Goal: Information Seeking & Learning: Find specific fact

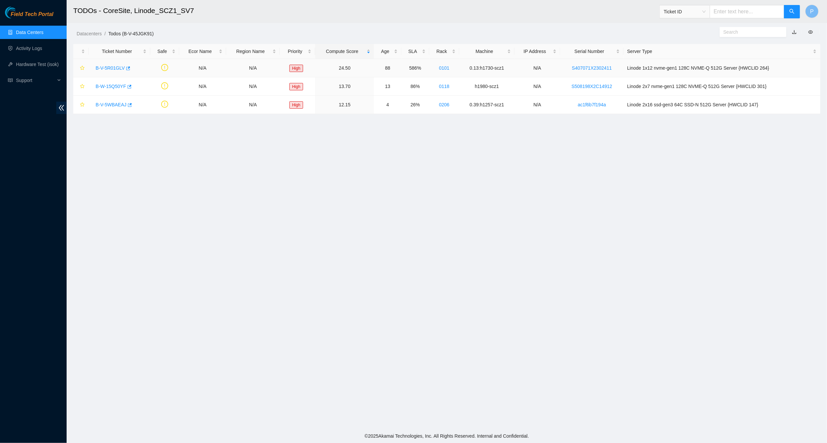
click at [110, 66] on link "B-V-5R01GLV" at bounding box center [110, 67] width 29 height 5
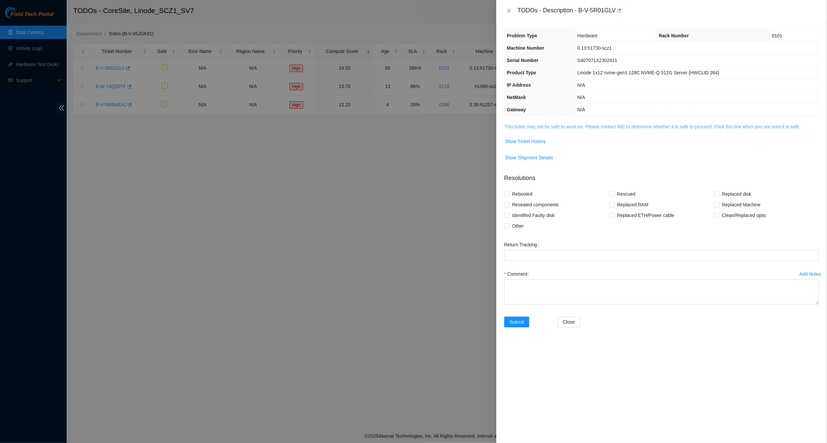
click at [565, 123] on span "This ticket may not be safe to work on. Please contact NIE to determine whether…" at bounding box center [662, 126] width 314 height 7
click at [566, 124] on link "This ticket may not be safe to work on. Please contact NIE to determine whether…" at bounding box center [653, 126] width 296 height 5
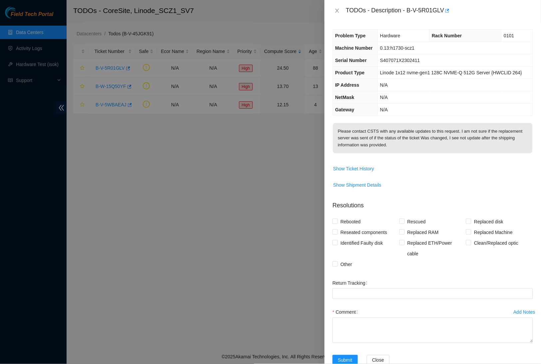
click at [333, 16] on div "TODOs - Description - B-V-5R01GLV" at bounding box center [433, 10] width 216 height 21
click at [335, 12] on icon "close" at bounding box center [337, 10] width 5 height 5
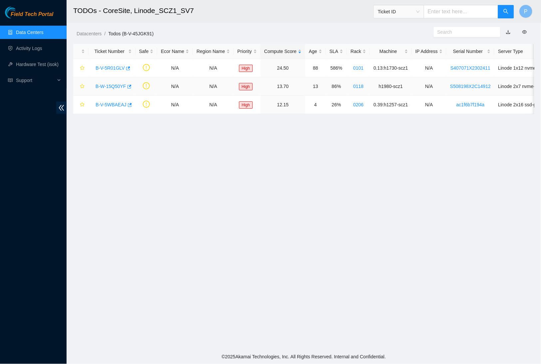
click at [112, 84] on link "B-W-15Q50YF" at bounding box center [111, 86] width 31 height 5
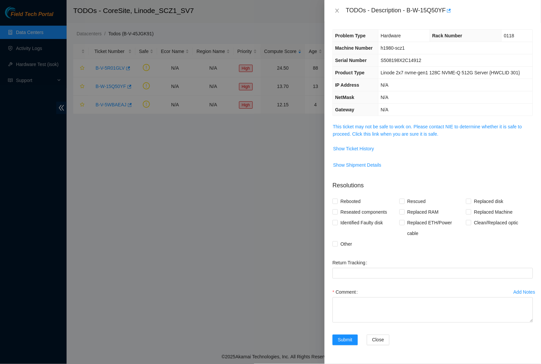
click at [377, 143] on td "This ticket may not be safe to work on. Please contact NIE to determine whether…" at bounding box center [433, 133] width 200 height 20
click at [378, 137] on link "This ticket may not be safe to work on. Please contact NIE to determine whether…" at bounding box center [427, 130] width 189 height 13
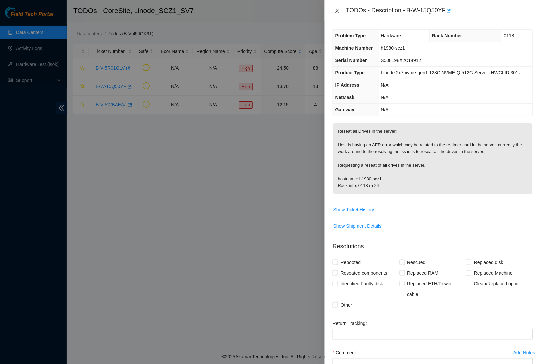
click at [338, 11] on icon "close" at bounding box center [337, 11] width 4 height 4
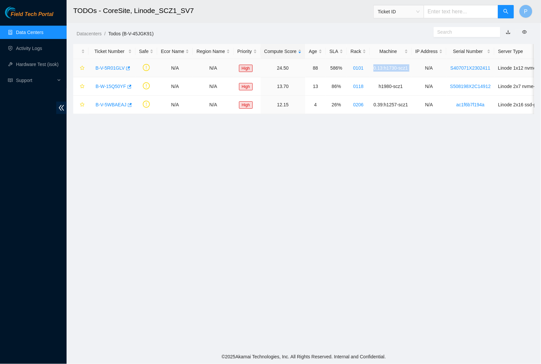
drag, startPoint x: 434, startPoint y: 66, endPoint x: 384, endPoint y: 68, distance: 49.3
click at [385, 69] on tr "B-V-5R01GLV N/A N/A High 24.50 88 586% 0101 0.13:h1730-scz1 N/A S407071X2302411…" at bounding box center [358, 68] width 571 height 18
click at [384, 67] on td "0.13:h1730-scz1" at bounding box center [391, 68] width 42 height 18
drag, startPoint x: 426, startPoint y: 66, endPoint x: 381, endPoint y: 67, distance: 45.3
click at [381, 67] on tr "B-V-5R01GLV N/A N/A High 24.50 88 586% 0101 0.13:h1730-scz1 N/A S407071X2302411…" at bounding box center [358, 68] width 571 height 18
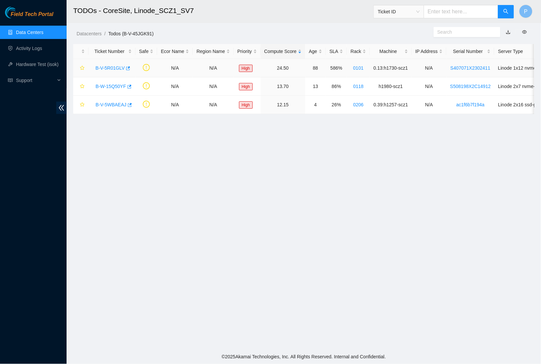
click at [384, 67] on td "0.13:h1730-scz1" at bounding box center [391, 68] width 42 height 18
drag, startPoint x: 425, startPoint y: 65, endPoint x: 385, endPoint y: 66, distance: 40.0
click at [385, 66] on td "0.13:h1730-scz1" at bounding box center [391, 68] width 42 height 18
copy td "0.13:h1730-scz1"
drag, startPoint x: 519, startPoint y: 67, endPoint x: 469, endPoint y: 65, distance: 49.7
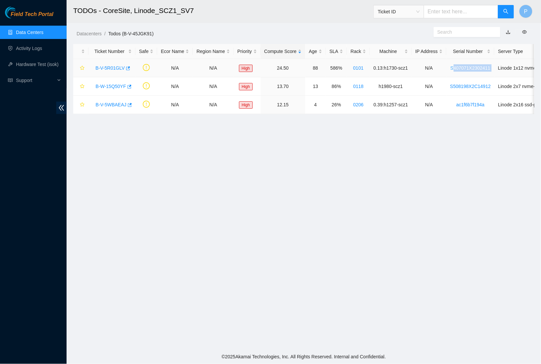
click at [469, 65] on tr "B-V-5R01GLV N/A N/A High 24.50 88 586% 0101 0.13:h1730-scz1 N/A S407071X2302411…" at bounding box center [358, 68] width 571 height 18
click at [447, 65] on td "N/A" at bounding box center [429, 68] width 35 height 18
drag, startPoint x: 511, startPoint y: 68, endPoint x: 467, endPoint y: 66, distance: 44.0
click at [467, 66] on td "S407071X2302411" at bounding box center [471, 68] width 48 height 18
copy link "S407071X2302411"
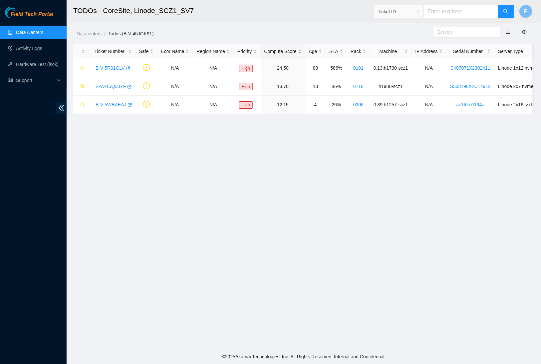
click at [241, 28] on div "Datacenters / Todos (B-V-45JGK91) /" at bounding box center [245, 18] width 356 height 37
click at [120, 64] on div "B-V-5R01GLV" at bounding box center [112, 68] width 40 height 11
click at [115, 66] on link "B-V-5R01GLV" at bounding box center [110, 67] width 29 height 5
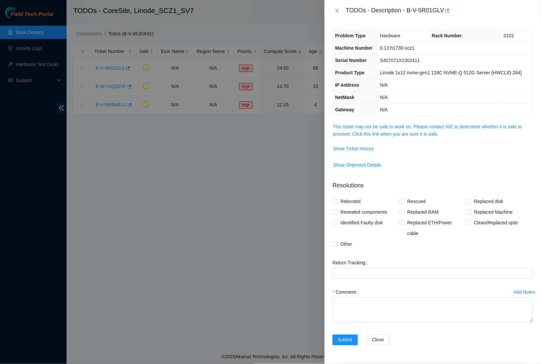
click at [378, 143] on td "This ticket may not be safe to work on. Please contact NIE to determine whether…" at bounding box center [433, 133] width 200 height 20
click at [377, 137] on link "This ticket may not be safe to work on. Please contact NIE to determine whether…" at bounding box center [427, 130] width 189 height 13
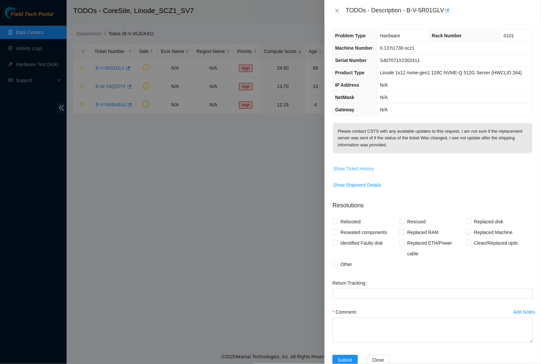
click at [362, 172] on span "Show Ticket History" at bounding box center [353, 168] width 41 height 7
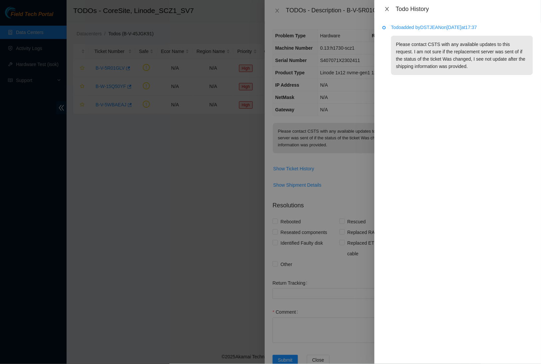
click at [390, 6] on icon "close" at bounding box center [387, 8] width 5 height 5
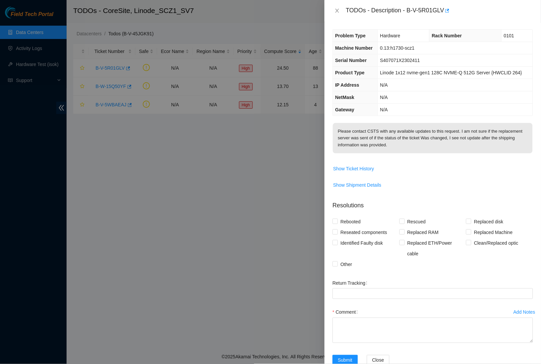
click at [362, 79] on th "Product Type" at bounding box center [355, 73] width 45 height 12
click at [338, 9] on icon "close" at bounding box center [337, 10] width 5 height 5
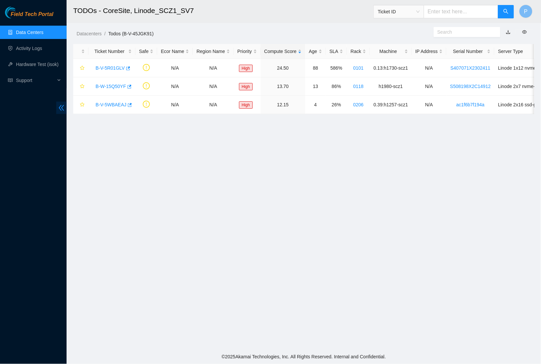
click at [65, 107] on span "double-left" at bounding box center [61, 108] width 10 height 12
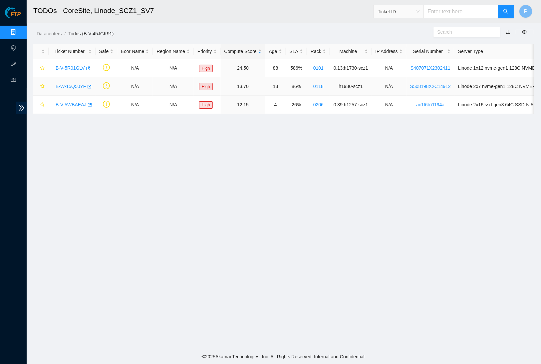
click at [64, 84] on link "B-W-15Q50YF" at bounding box center [71, 86] width 31 height 5
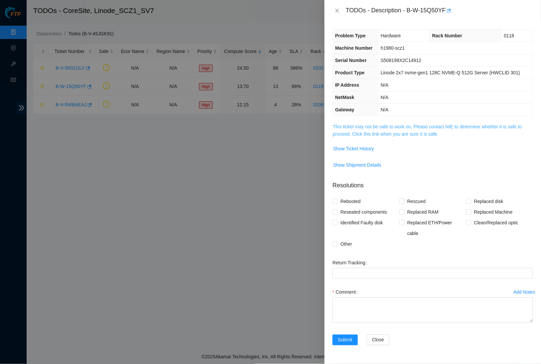
click at [363, 137] on link "This ticket may not be safe to work on. Please contact NIE to determine whether…" at bounding box center [427, 130] width 189 height 13
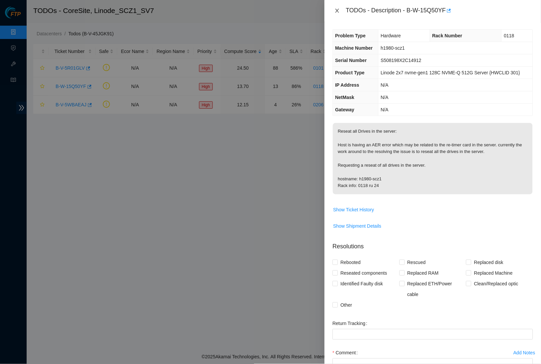
click at [339, 11] on icon "close" at bounding box center [337, 10] width 5 height 5
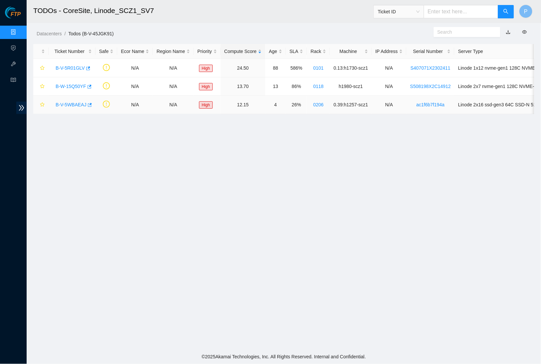
click at [72, 103] on link "B-V-5WBAEAJ" at bounding box center [71, 104] width 31 height 5
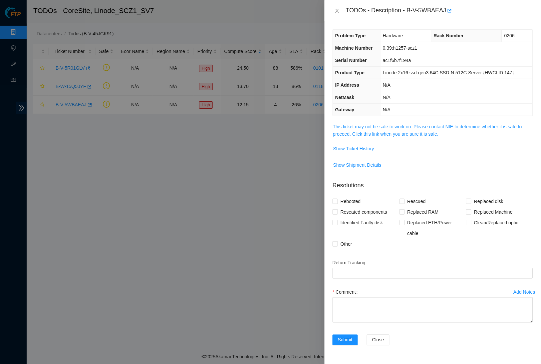
click at [369, 128] on span "This ticket may not be safe to work on. Please contact NIE to determine whether…" at bounding box center [433, 130] width 200 height 15
click at [363, 132] on link "This ticket may not be safe to work on. Please contact NIE to determine whether…" at bounding box center [427, 130] width 189 height 13
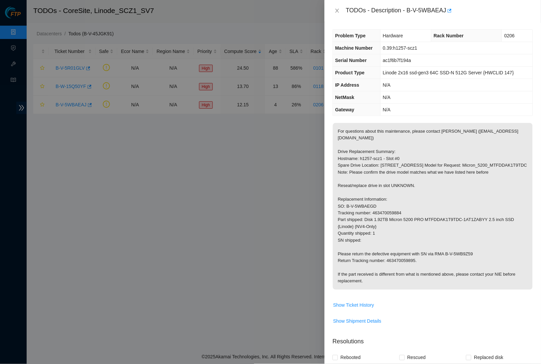
click at [343, 13] on div "TODOs - Description - B-V-5WBAEAJ" at bounding box center [433, 10] width 200 height 11
click at [339, 9] on icon "close" at bounding box center [337, 10] width 5 height 5
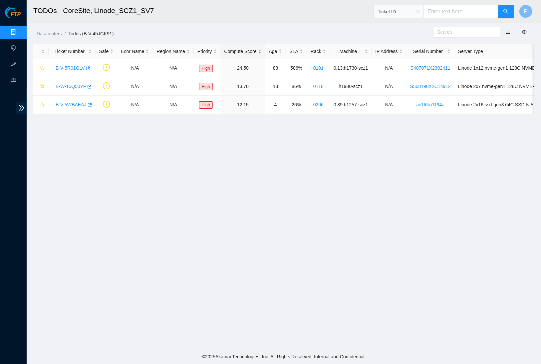
click at [263, 28] on div "Datacenters / Todos (B-V-45JGK91) /" at bounding box center [220, 18] width 386 height 37
click at [19, 30] on link "Data Centers" at bounding box center [32, 32] width 27 height 5
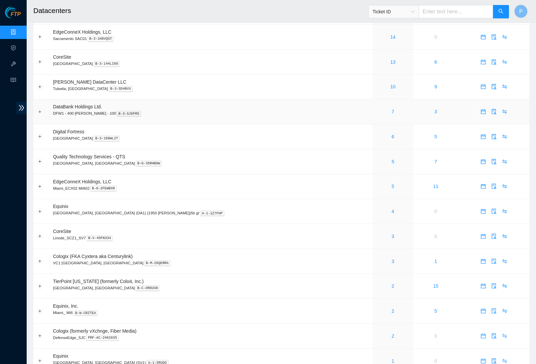
scroll to position [130, 0]
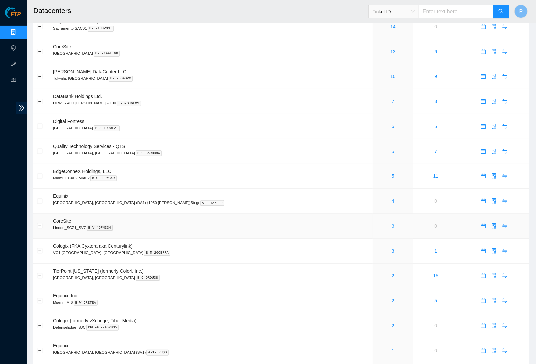
click at [391, 223] on link "3" at bounding box center [392, 225] width 3 height 5
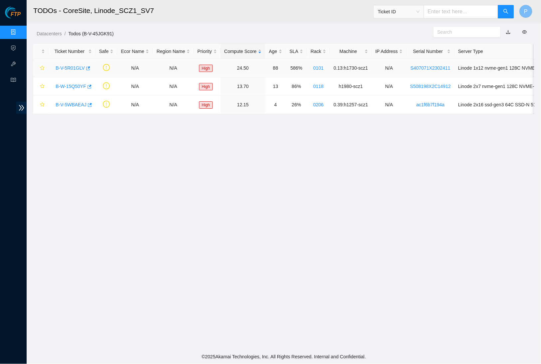
click at [73, 65] on link "B-V-5R01GLV" at bounding box center [70, 67] width 29 height 5
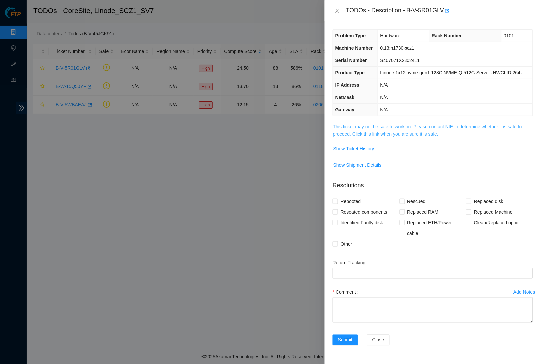
click at [373, 137] on link "This ticket may not be safe to work on. Please contact NIE to determine whether…" at bounding box center [427, 130] width 189 height 13
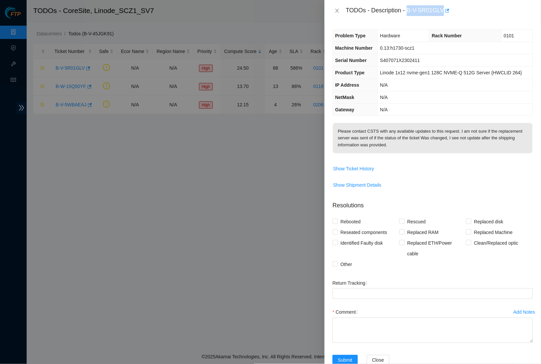
drag, startPoint x: 412, startPoint y: 9, endPoint x: 448, endPoint y: 7, distance: 36.0
click at [448, 7] on div "TODOs - Description - B-V-5R01GLV" at bounding box center [439, 10] width 187 height 11
copy div "B-V-5R01GLV"
click at [370, 79] on th "Product Type" at bounding box center [355, 73] width 45 height 12
click at [335, 8] on icon "close" at bounding box center [337, 10] width 5 height 5
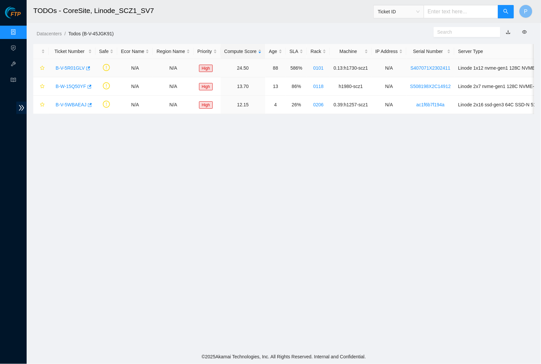
click at [69, 68] on link "B-V-5R01GLV" at bounding box center [70, 67] width 29 height 5
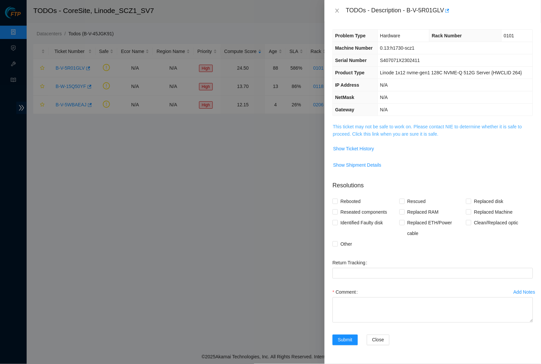
click at [384, 137] on link "This ticket may not be safe to work on. Please contact NIE to determine whether…" at bounding box center [427, 130] width 189 height 13
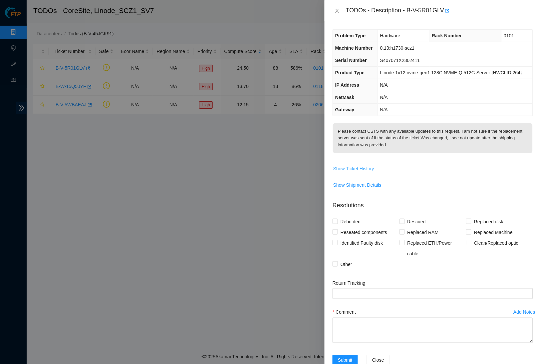
click at [353, 172] on span "Show Ticket History" at bounding box center [353, 168] width 41 height 7
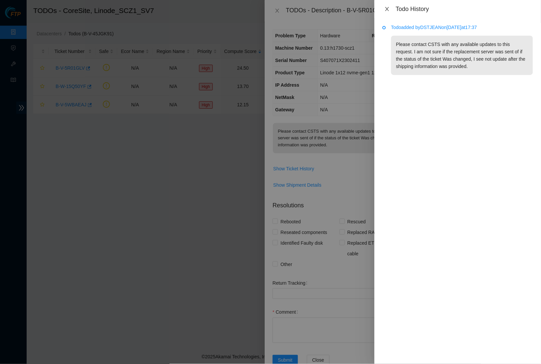
click at [385, 8] on icon "close" at bounding box center [387, 8] width 5 height 5
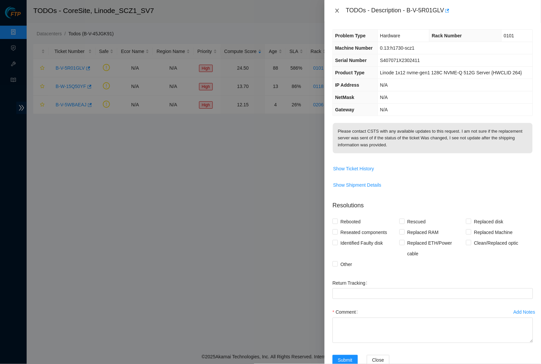
click at [336, 8] on icon "close" at bounding box center [337, 10] width 5 height 5
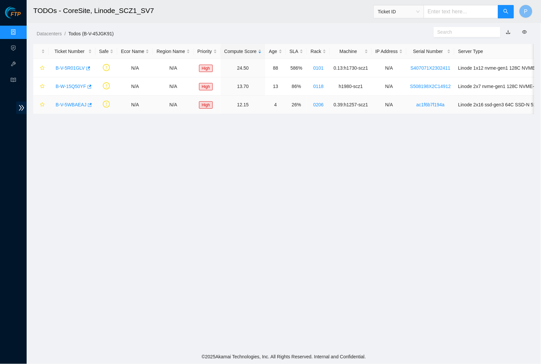
click at [70, 100] on div "B-V-5WBAEAJ" at bounding box center [72, 104] width 40 height 11
click at [69, 102] on link "B-V-5WBAEAJ" at bounding box center [71, 104] width 31 height 5
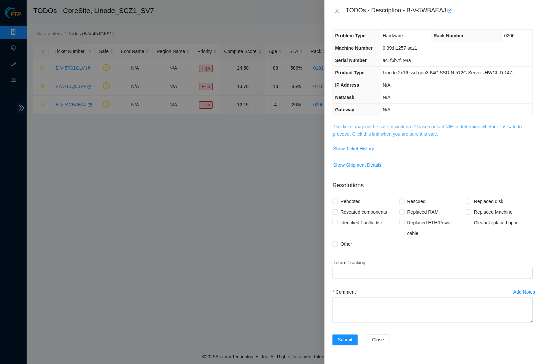
click at [395, 130] on link "This ticket may not be safe to work on. Please contact NIE to determine whether…" at bounding box center [427, 130] width 189 height 13
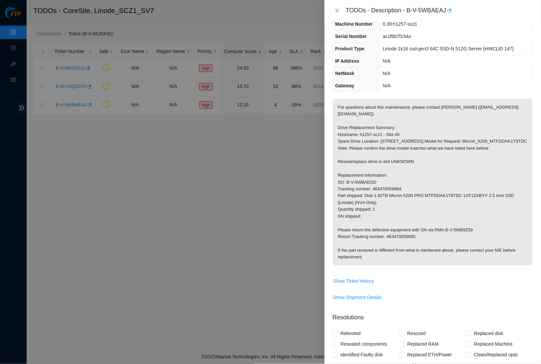
scroll to position [25, 0]
click at [341, 14] on button "Close" at bounding box center [337, 11] width 9 height 6
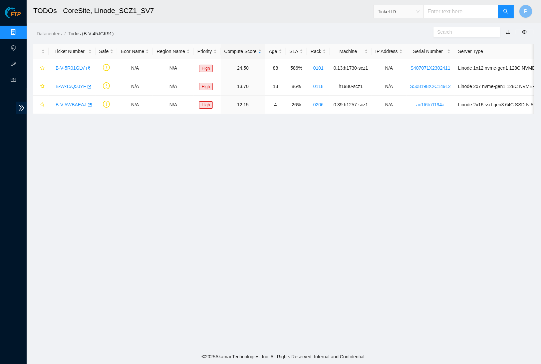
click at [176, 27] on div "Datacenters / Todos (B-V-45JGK91) /" at bounding box center [220, 18] width 386 height 37
click at [79, 84] on link "B-W-15Q50YF" at bounding box center [71, 86] width 31 height 5
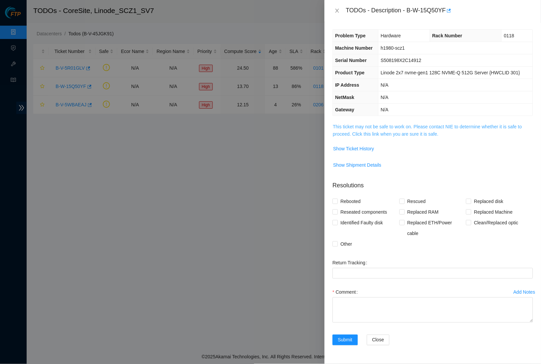
click at [383, 137] on link "This ticket may not be safe to work on. Please contact NIE to determine whether…" at bounding box center [427, 130] width 189 height 13
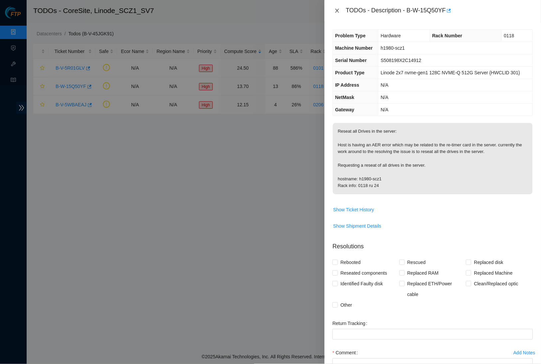
click at [338, 8] on icon "close" at bounding box center [337, 10] width 5 height 5
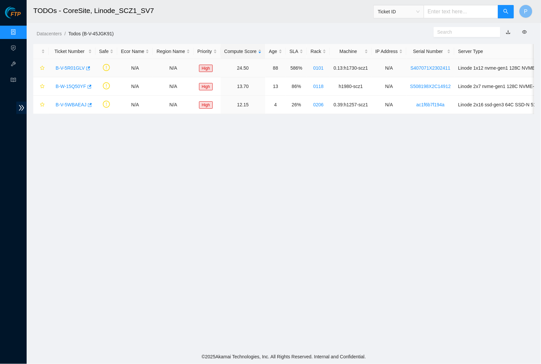
click at [66, 67] on link "B-V-5R01GLV" at bounding box center [70, 67] width 29 height 5
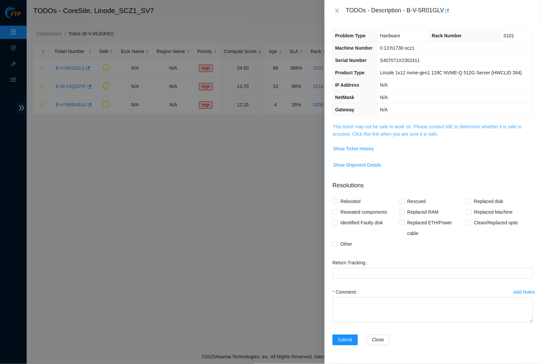
click at [399, 137] on link "This ticket may not be safe to work on. Please contact NIE to determine whether…" at bounding box center [427, 130] width 189 height 13
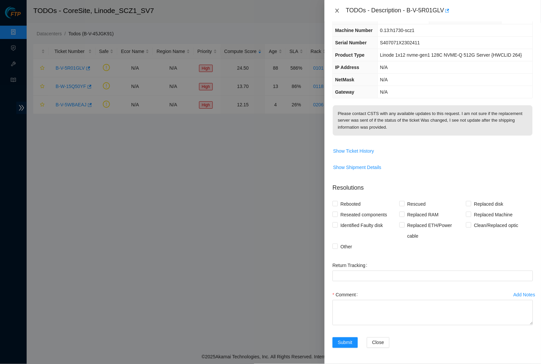
scroll to position [29, 0]
click at [340, 9] on icon "close" at bounding box center [337, 10] width 5 height 5
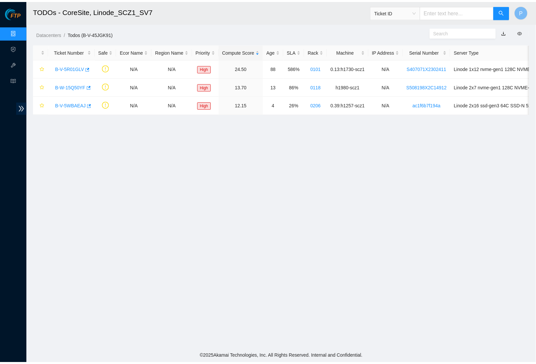
scroll to position [0, 0]
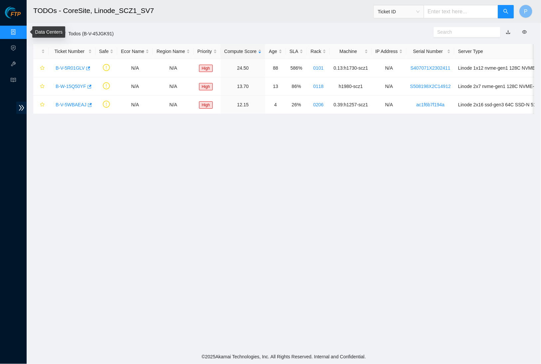
click at [19, 32] on link "Data Centers" at bounding box center [32, 32] width 27 height 5
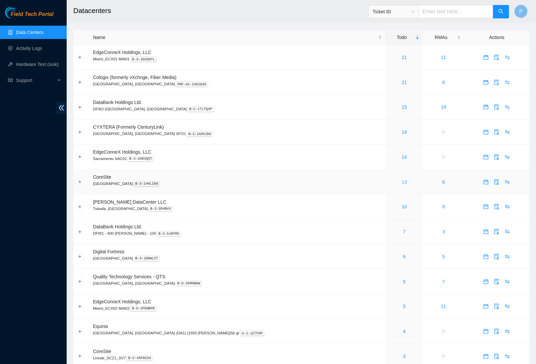
click at [401, 179] on link "13" at bounding box center [403, 181] width 5 height 5
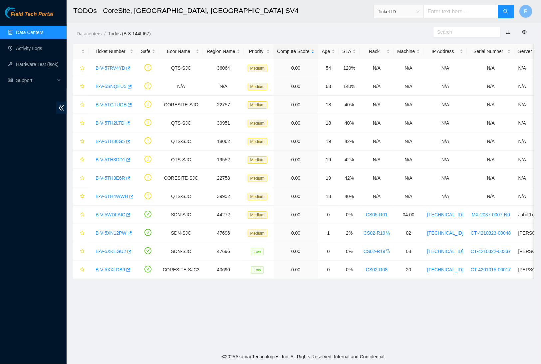
click at [41, 35] on link "Data Centers" at bounding box center [29, 32] width 27 height 5
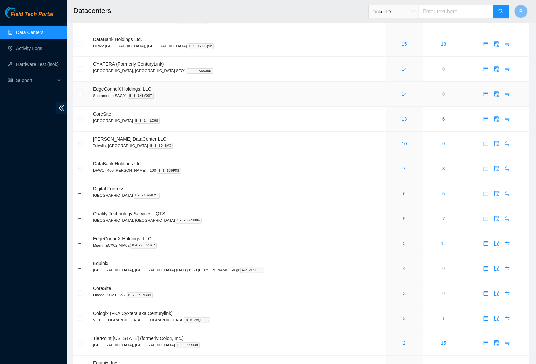
scroll to position [64, 0]
click at [401, 140] on link "10" at bounding box center [403, 142] width 5 height 5
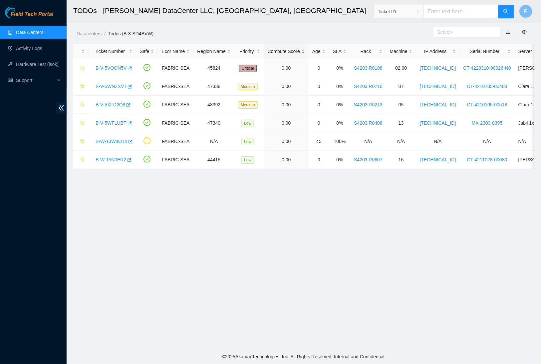
click at [507, 29] on button "button" at bounding box center [508, 32] width 15 height 11
click at [509, 32] on link "button" at bounding box center [508, 31] width 5 height 5
click at [35, 34] on link "Data Centers" at bounding box center [29, 32] width 27 height 5
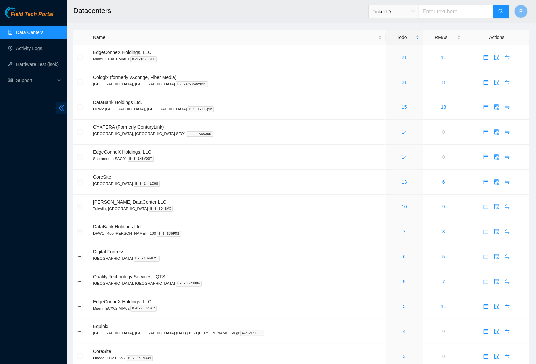
click at [66, 108] on span "double-left" at bounding box center [61, 108] width 10 height 12
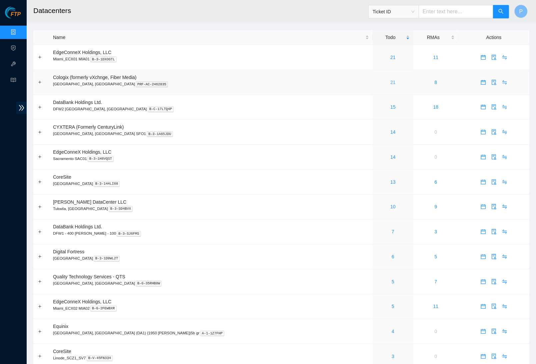
click at [390, 80] on link "21" at bounding box center [392, 82] width 5 height 5
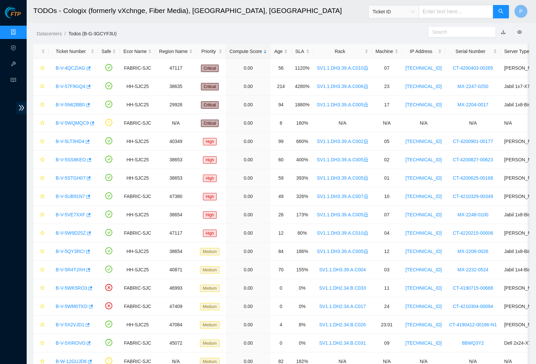
click at [504, 32] on link "button" at bounding box center [503, 31] width 5 height 5
click at [339, 53] on div "Rack" at bounding box center [342, 51] width 51 height 7
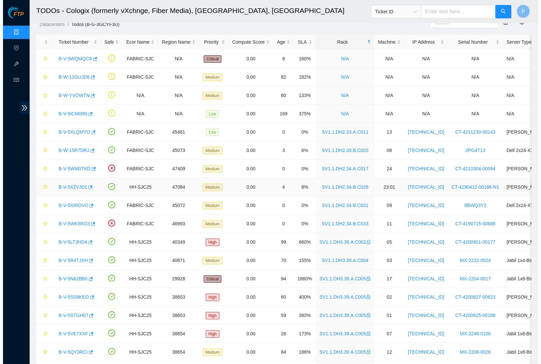
scroll to position [10, 0]
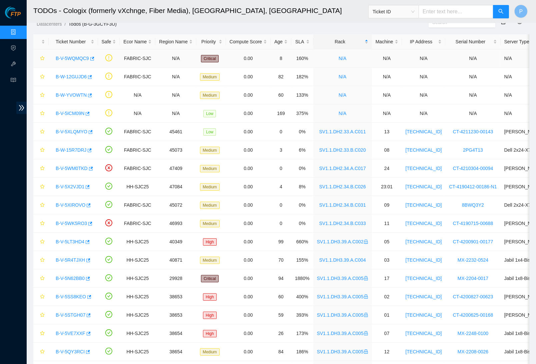
click at [69, 57] on link "B-V-5WQMQC9" at bounding box center [72, 58] width 33 height 5
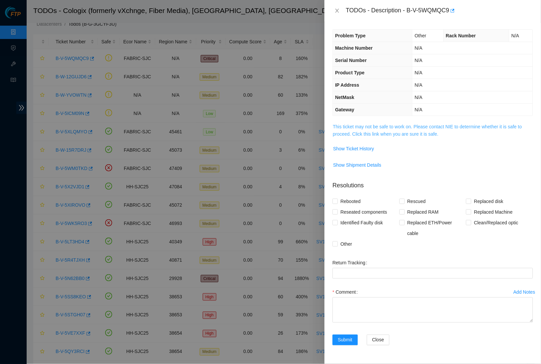
click at [369, 132] on link "This ticket may not be safe to work on. Please contact NIE to determine whether…" at bounding box center [427, 130] width 189 height 13
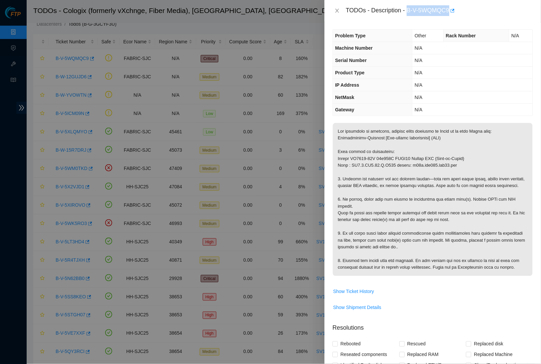
drag, startPoint x: 411, startPoint y: 8, endPoint x: 454, endPoint y: 8, distance: 42.6
click at [454, 8] on div "TODOs - Description - B-V-5WQMQC9" at bounding box center [439, 10] width 187 height 11
copy div "B-V-5WQMQC9"
click at [388, 85] on th "IP Address" at bounding box center [372, 85] width 79 height 12
click at [338, 10] on icon "close" at bounding box center [337, 10] width 5 height 5
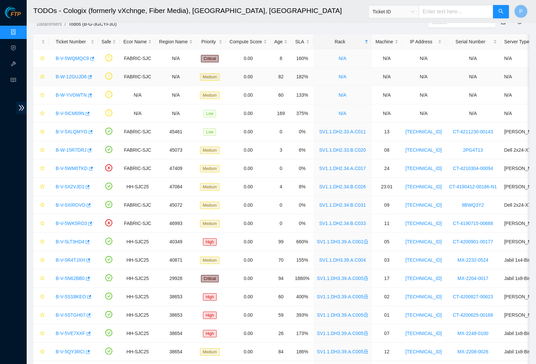
click at [67, 78] on link "B-W-12GUJD6" at bounding box center [71, 76] width 31 height 5
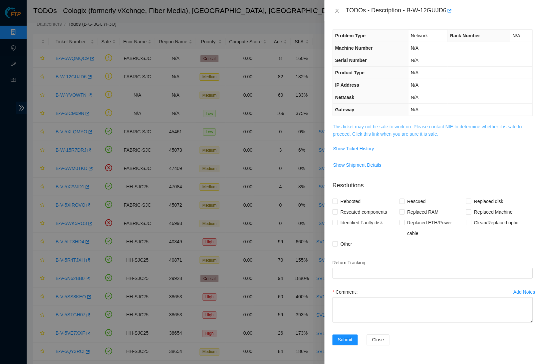
click at [387, 132] on link "This ticket may not be safe to work on. Please contact NIE to determine whether…" at bounding box center [427, 130] width 189 height 13
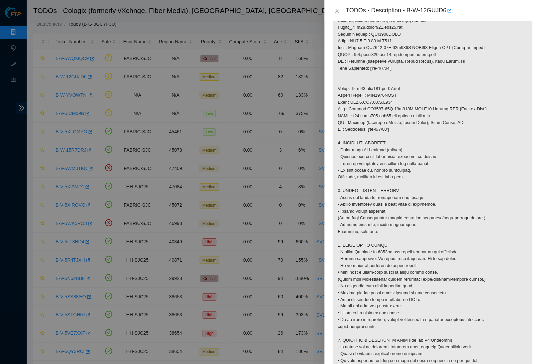
scroll to position [522, 0]
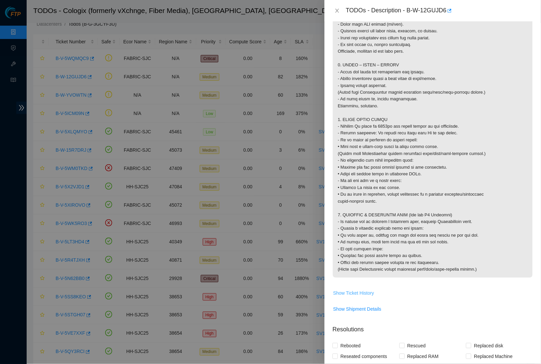
click at [349, 287] on button "Show Ticket History" at bounding box center [354, 292] width 42 height 11
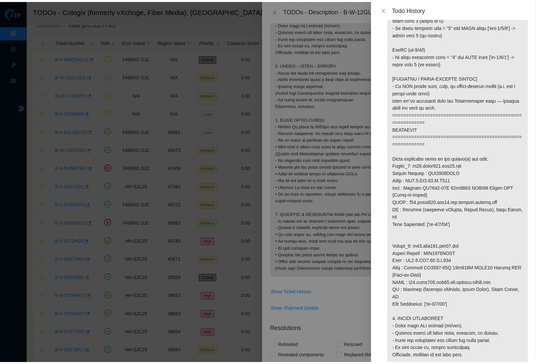
scroll to position [94, 0]
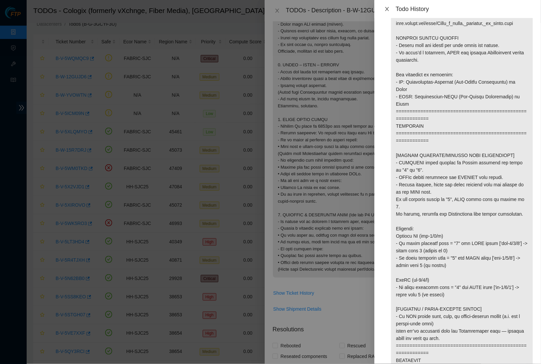
click at [386, 7] on icon "close" at bounding box center [387, 9] width 4 height 4
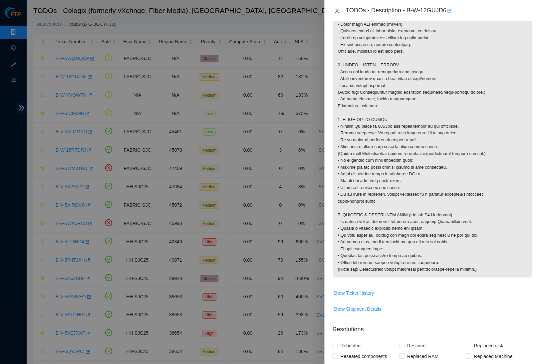
click at [336, 11] on icon "close" at bounding box center [337, 10] width 5 height 5
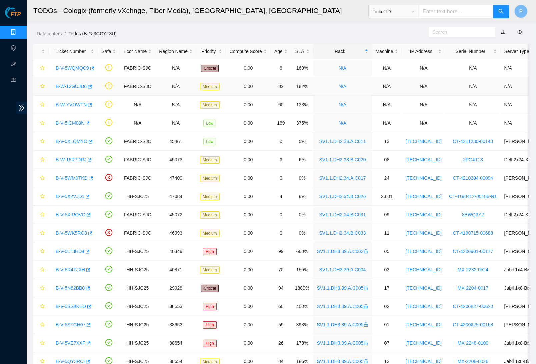
scroll to position [0, 0]
click at [19, 33] on link "Data Centers" at bounding box center [32, 32] width 27 height 5
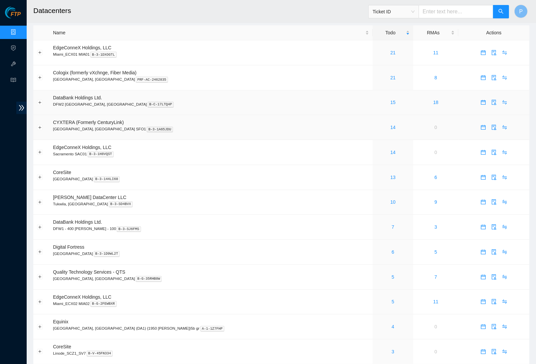
scroll to position [6, 0]
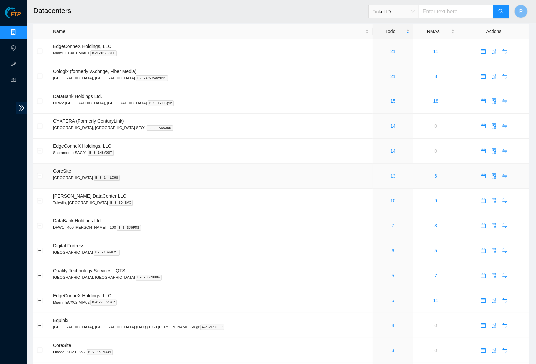
click at [390, 173] on link "13" at bounding box center [392, 175] width 5 height 5
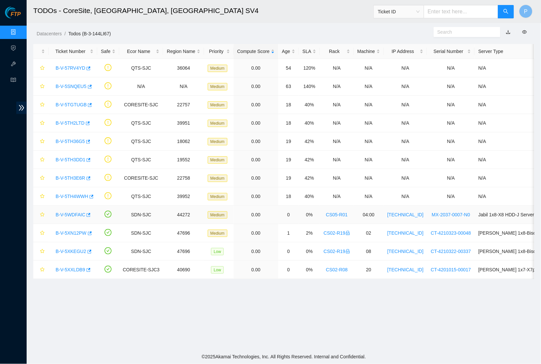
click at [76, 217] on link "B-V-5WDFAIC" at bounding box center [71, 214] width 30 height 5
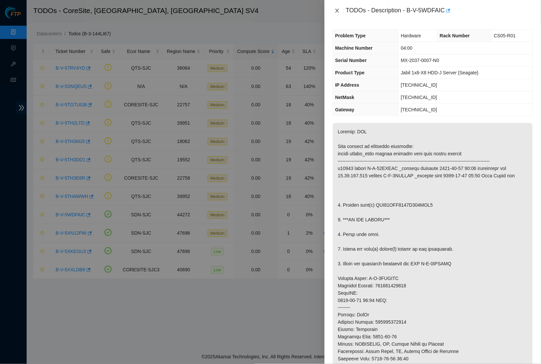
click at [339, 7] on div "TODOs - Description - B-V-5WDFAIC" at bounding box center [433, 10] width 200 height 11
click at [338, 11] on icon "close" at bounding box center [337, 11] width 4 height 4
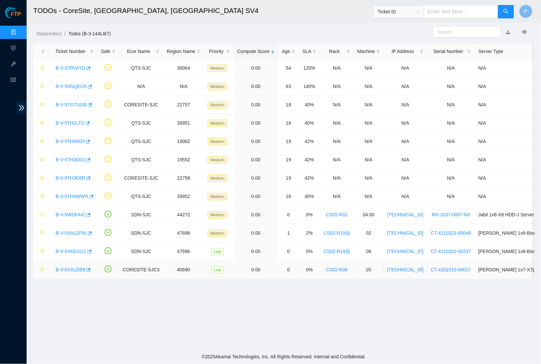
click at [66, 269] on link "B-V-5XXLDB9" at bounding box center [71, 269] width 30 height 5
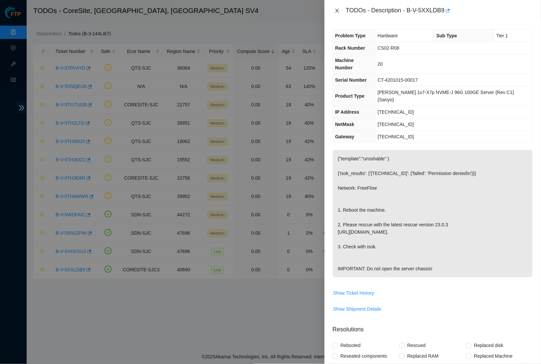
click at [339, 12] on icon "close" at bounding box center [337, 10] width 5 height 5
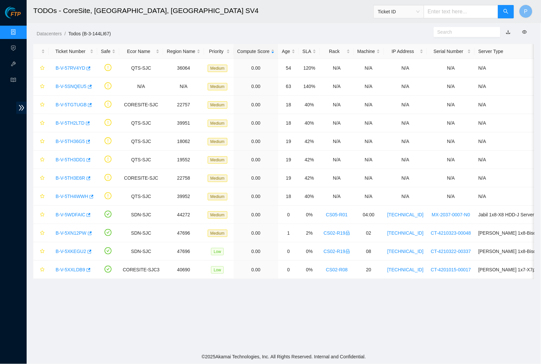
click at [19, 33] on link "Data Centers" at bounding box center [32, 32] width 27 height 5
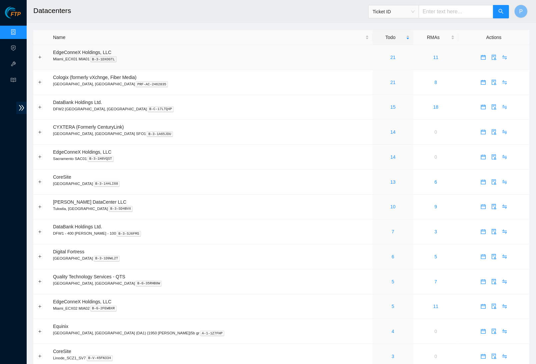
click at [289, 65] on td "EdgeConneX Holdings, LLC Miami_ECX01 MIA01 B-3-1DXOGTL" at bounding box center [210, 57] width 323 height 25
click at [390, 130] on link "14" at bounding box center [392, 131] width 5 height 5
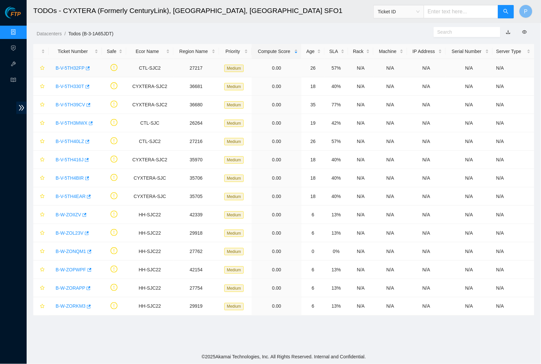
click at [75, 70] on link "B-V-5TH32FP" at bounding box center [70, 67] width 29 height 5
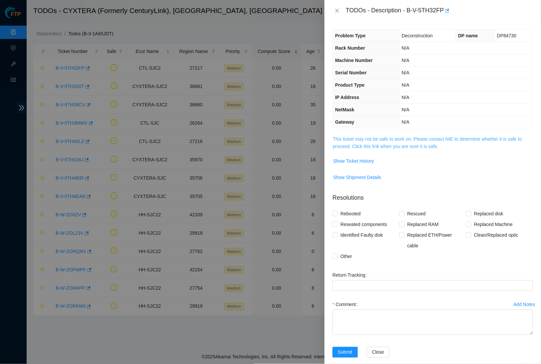
click at [365, 144] on link "This ticket may not be safe to work on. Please contact NIE to determine whether…" at bounding box center [427, 142] width 189 height 13
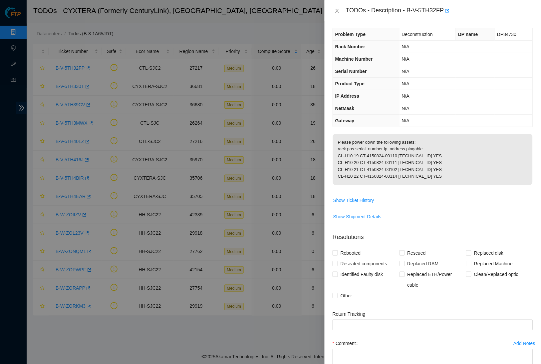
scroll to position [3, 0]
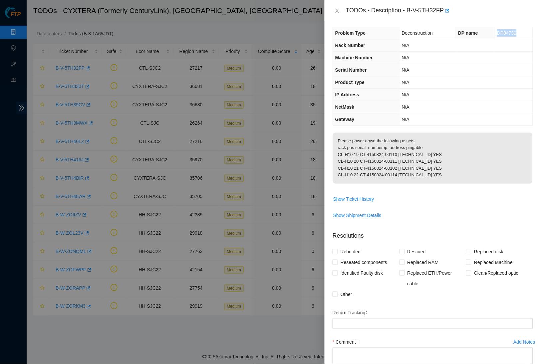
drag, startPoint x: 519, startPoint y: 35, endPoint x: 493, endPoint y: 31, distance: 26.2
click at [495, 31] on td "DP84730" at bounding box center [514, 33] width 38 height 12
copy span "DP84730"
click at [339, 11] on icon "close" at bounding box center [337, 10] width 5 height 5
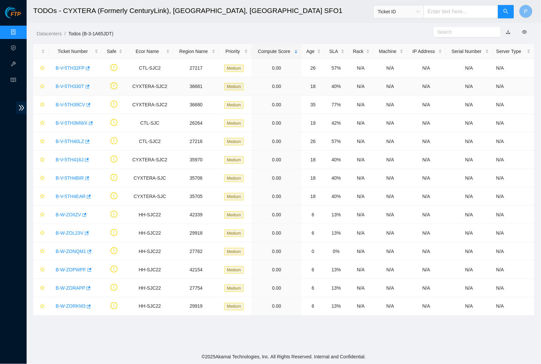
click at [77, 84] on link "B-V-5TH330T" at bounding box center [70, 86] width 29 height 5
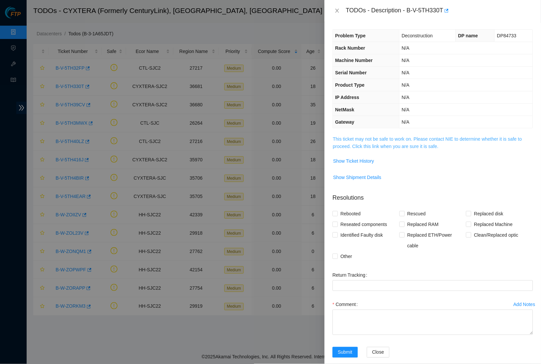
click at [410, 141] on link "This ticket may not be safe to work on. Please contact NIE to determine whether…" at bounding box center [427, 142] width 189 height 13
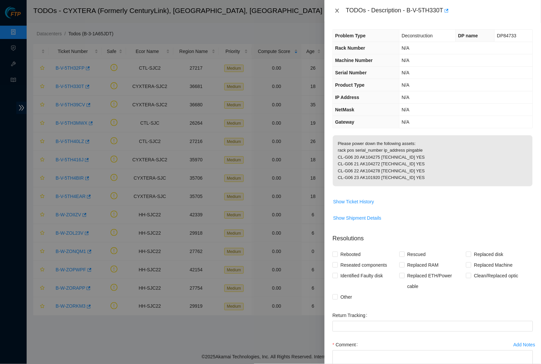
click at [340, 8] on button "Close" at bounding box center [337, 11] width 9 height 6
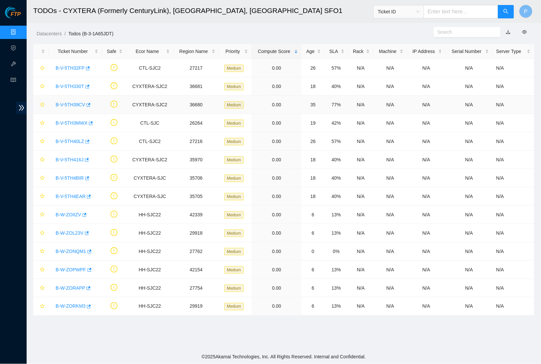
click at [74, 103] on link "B-V-5TH39CV" at bounding box center [71, 104] width 30 height 5
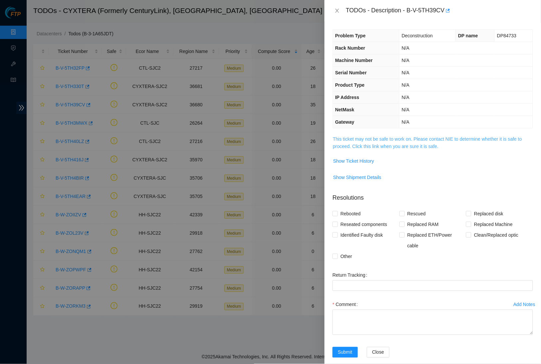
click at [378, 142] on link "This ticket may not be safe to work on. Please contact NIE to determine whether…" at bounding box center [427, 142] width 189 height 13
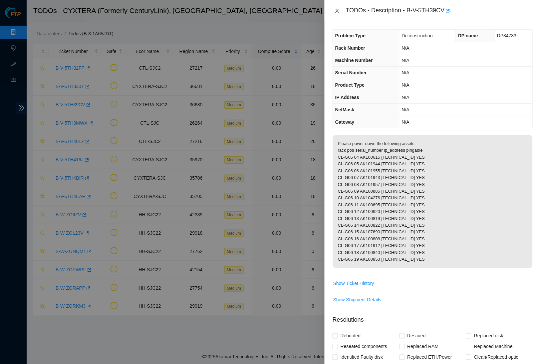
click at [339, 10] on icon "close" at bounding box center [337, 10] width 5 height 5
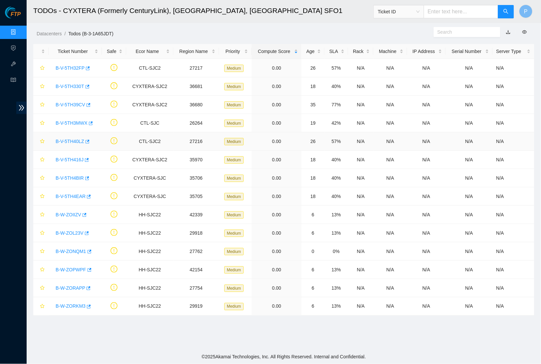
click at [79, 140] on link "B-V-5TH40LZ" at bounding box center [70, 141] width 29 height 5
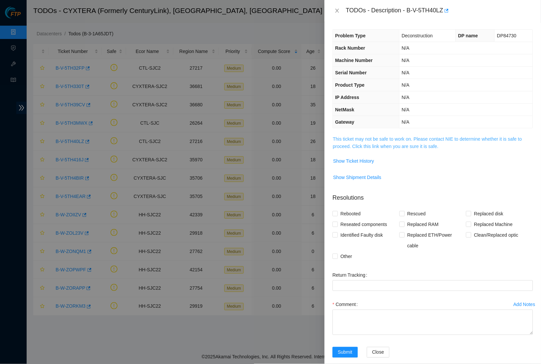
click at [373, 143] on link "This ticket may not be safe to work on. Please contact NIE to determine whether…" at bounding box center [427, 142] width 189 height 13
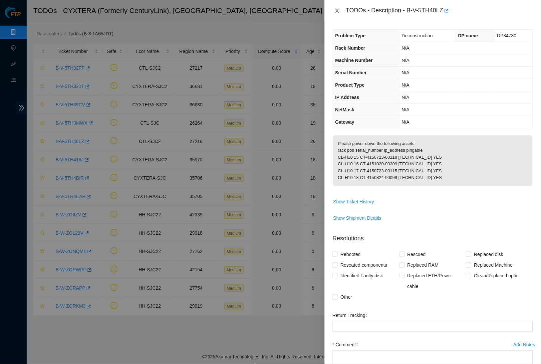
click at [335, 12] on icon "close" at bounding box center [337, 10] width 5 height 5
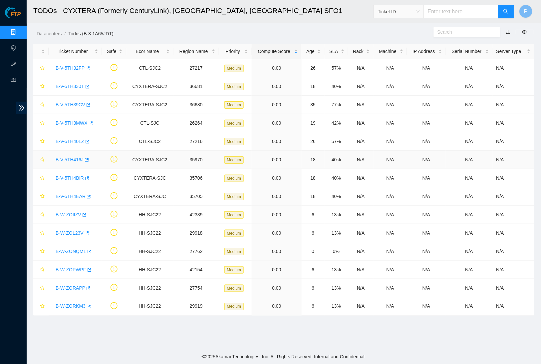
click at [76, 159] on link "B-V-5TH416J" at bounding box center [70, 159] width 28 height 5
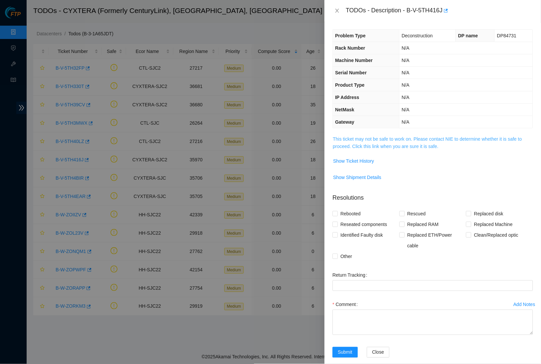
click at [397, 141] on link "This ticket may not be safe to work on. Please contact NIE to determine whether…" at bounding box center [427, 142] width 189 height 13
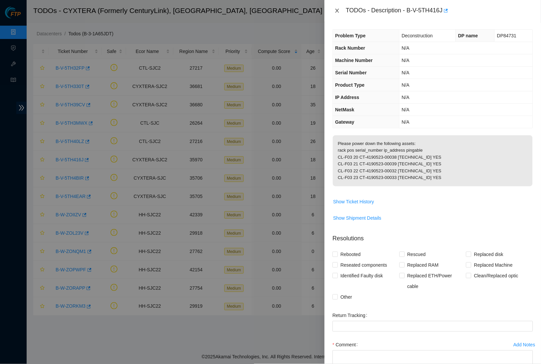
click at [341, 10] on button "Close" at bounding box center [337, 11] width 9 height 6
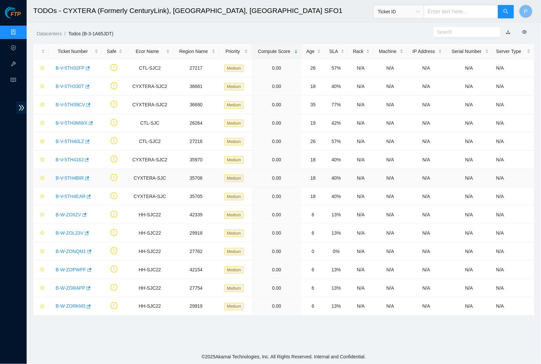
click at [78, 176] on link "B-V-5TH4BIR" at bounding box center [70, 177] width 28 height 5
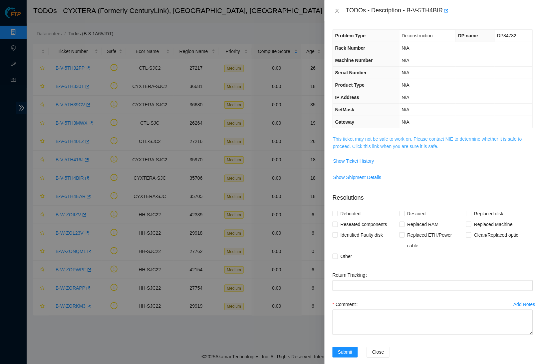
click at [403, 143] on link "This ticket may not be safe to work on. Please contact NIE to determine whether…" at bounding box center [427, 142] width 189 height 13
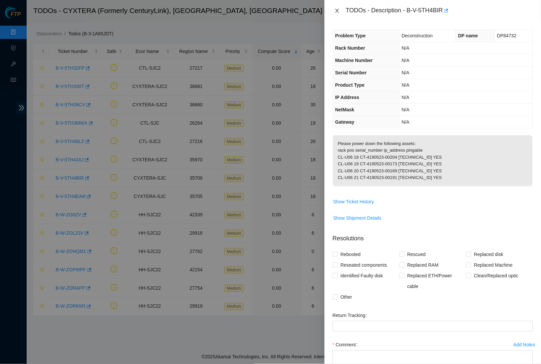
click at [338, 11] on icon "close" at bounding box center [337, 11] width 4 height 4
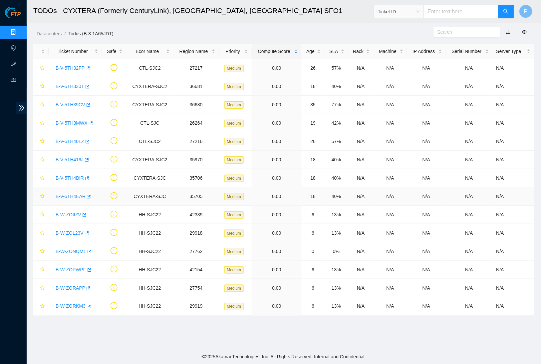
click at [83, 196] on link "B-V-5TH4EAR" at bounding box center [71, 195] width 30 height 5
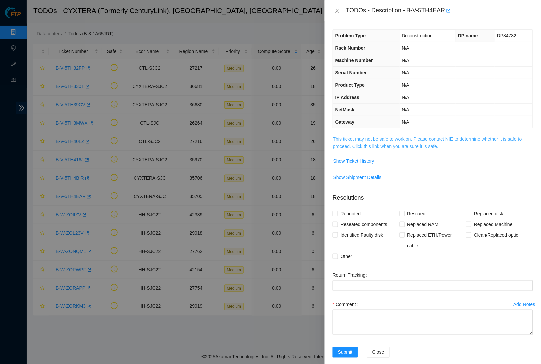
click at [375, 138] on link "This ticket may not be safe to work on. Please contact NIE to determine whether…" at bounding box center [427, 142] width 189 height 13
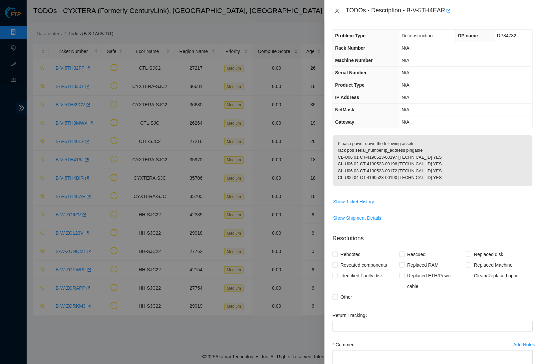
click at [337, 10] on icon "close" at bounding box center [337, 11] width 4 height 4
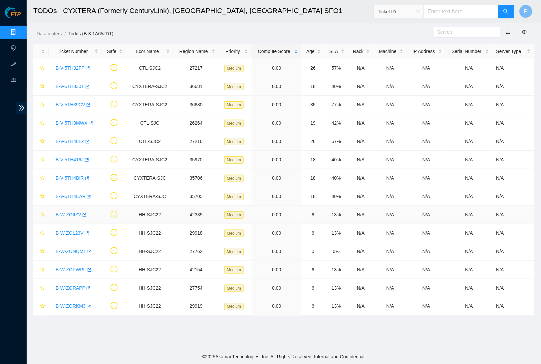
click at [69, 216] on link "B-W-ZOIIZV" at bounding box center [69, 214] width 26 height 5
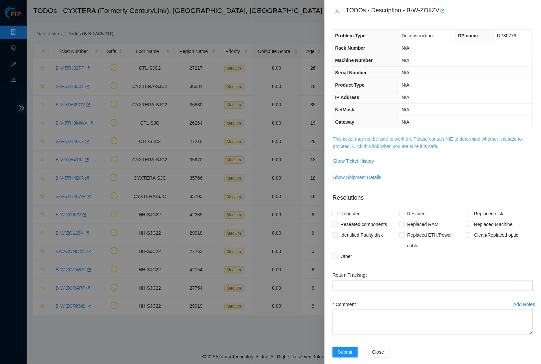
click at [385, 146] on link "This ticket may not be safe to work on. Please contact NIE to determine whether…" at bounding box center [427, 142] width 189 height 13
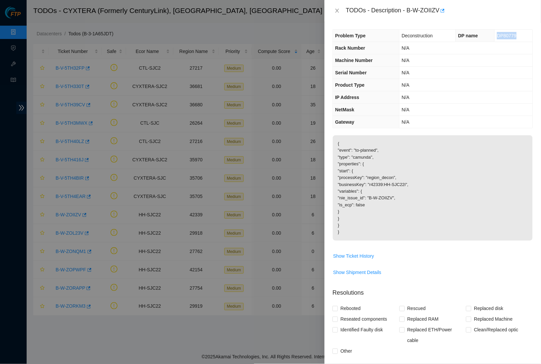
drag, startPoint x: 522, startPoint y: 32, endPoint x: 516, endPoint y: 34, distance: 6.0
click at [516, 34] on td "DP80779" at bounding box center [514, 36] width 38 height 12
copy span "DP80779"
drag, startPoint x: 411, startPoint y: 11, endPoint x: 442, endPoint y: 9, distance: 31.0
click at [442, 9] on div "TODOs - Description - B-W-ZOIIZV" at bounding box center [439, 10] width 187 height 11
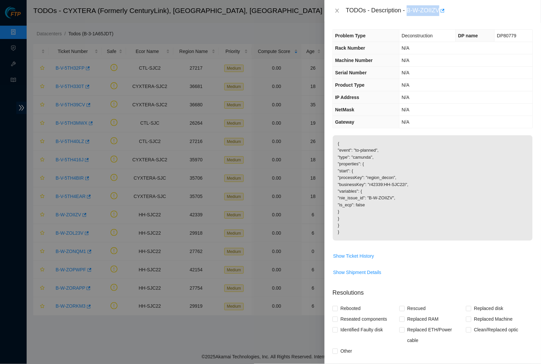
copy div "B-W-ZOIIZV"
click at [368, 97] on th "IP Address" at bounding box center [366, 97] width 66 height 12
click at [354, 256] on button "Show Ticket History" at bounding box center [354, 255] width 42 height 11
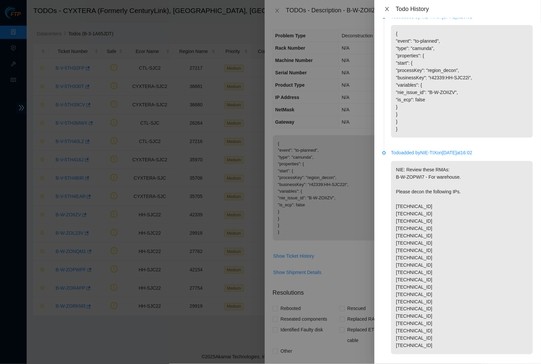
scroll to position [10, 0]
click at [387, 6] on icon "close" at bounding box center [387, 8] width 5 height 5
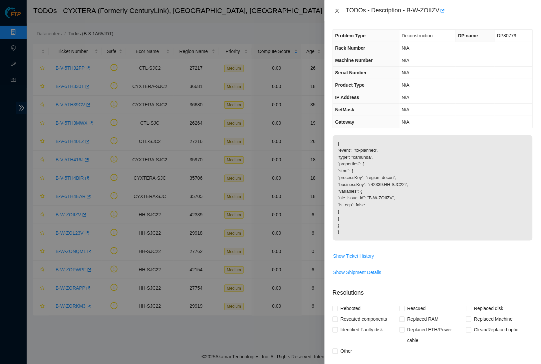
click at [338, 10] on icon "close" at bounding box center [337, 11] width 4 height 4
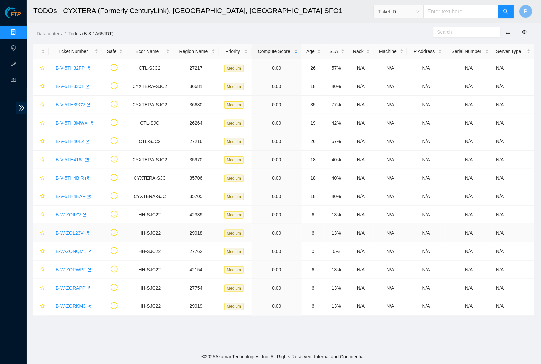
click at [66, 236] on div "B-W-ZOL23V" at bounding box center [75, 232] width 46 height 11
click at [75, 234] on link "B-W-ZOL23V" at bounding box center [70, 232] width 28 height 5
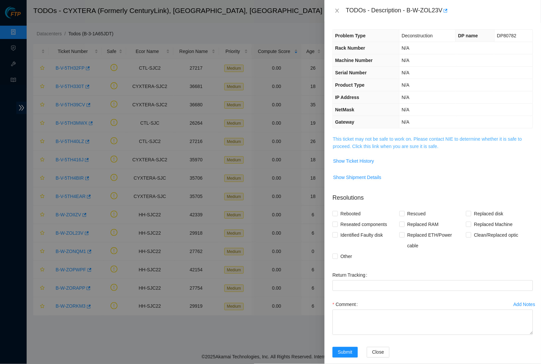
click at [386, 143] on link "This ticket may not be safe to work on. Please contact NIE to determine whether…" at bounding box center [427, 142] width 189 height 13
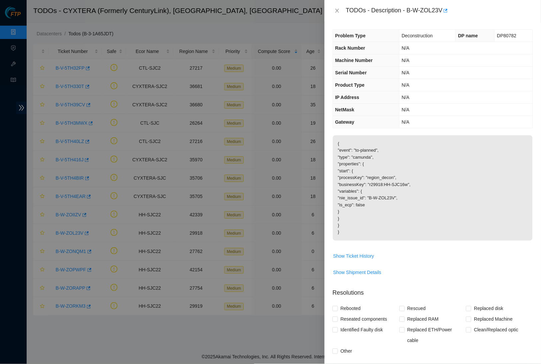
scroll to position [0, 0]
drag, startPoint x: 516, startPoint y: 34, endPoint x: 491, endPoint y: 34, distance: 25.3
click at [495, 34] on td "DP80782" at bounding box center [514, 36] width 38 height 12
copy span "DP80782"
drag, startPoint x: 411, startPoint y: 11, endPoint x: 447, endPoint y: 10, distance: 35.7
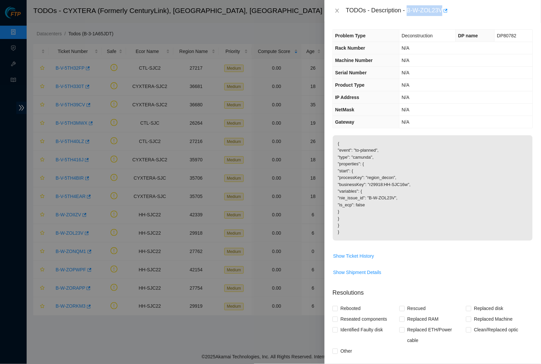
click at [447, 10] on div "TODOs - Description - B-W-ZOL23V" at bounding box center [439, 10] width 187 height 11
copy div "B-W-ZOL23V"
click at [338, 9] on icon "close" at bounding box center [337, 10] width 5 height 5
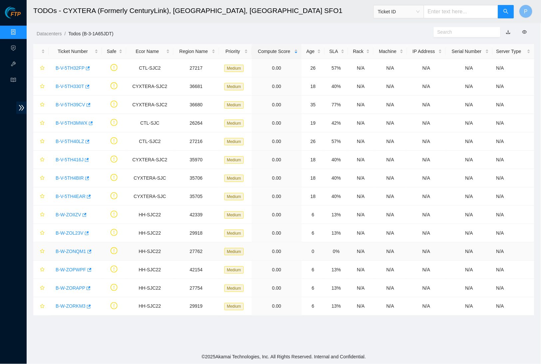
click at [71, 251] on link "B-W-ZONQM1" at bounding box center [71, 250] width 31 height 5
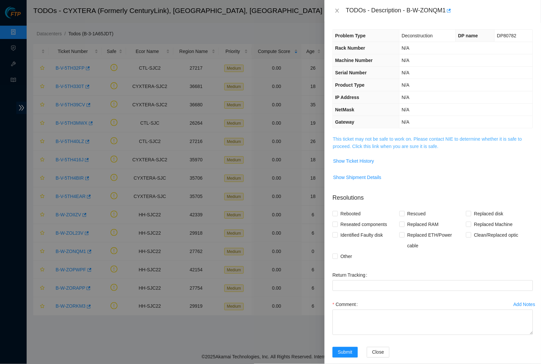
click at [405, 143] on link "This ticket may not be safe to work on. Please contact NIE to determine whether…" at bounding box center [427, 142] width 189 height 13
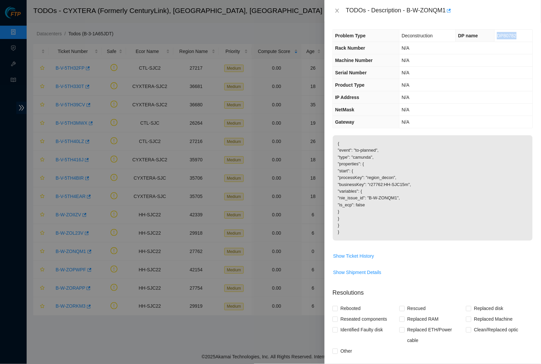
drag, startPoint x: 523, startPoint y: 35, endPoint x: 493, endPoint y: 34, distance: 29.6
click at [495, 34] on td "DP80782" at bounding box center [514, 36] width 38 height 12
copy span "DP80782"
click at [353, 252] on span "Show Ticket History" at bounding box center [353, 255] width 41 height 7
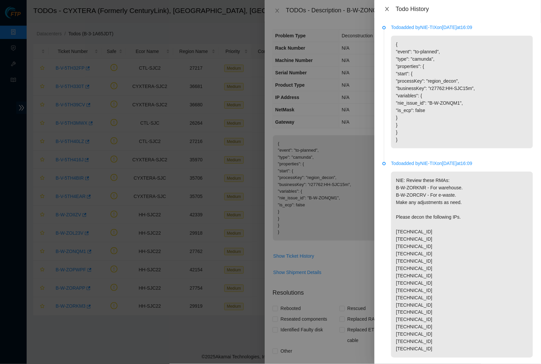
click at [387, 9] on icon "close" at bounding box center [387, 9] width 4 height 4
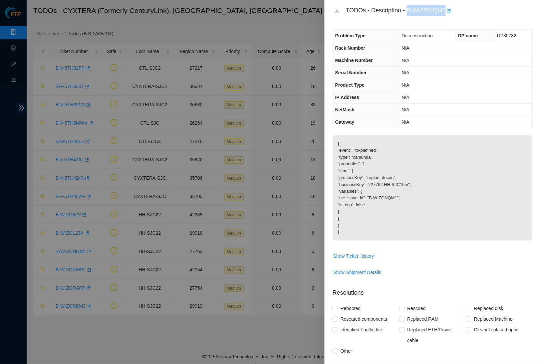
drag, startPoint x: 410, startPoint y: 9, endPoint x: 450, endPoint y: 9, distance: 40.0
click at [450, 9] on div "TODOs - Description - B-W-ZONQM1" at bounding box center [439, 10] width 187 height 11
copy div "B-W-ZONQM1"
click at [410, 52] on td "N/A" at bounding box center [466, 48] width 134 height 12
click at [338, 14] on div "TODOs - Description - B-W-ZONQM1" at bounding box center [433, 10] width 200 height 11
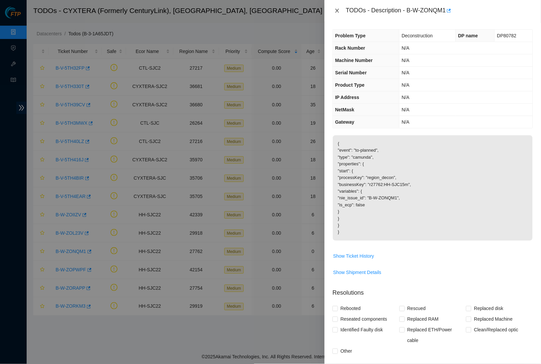
click at [336, 8] on button "Close" at bounding box center [337, 11] width 9 height 6
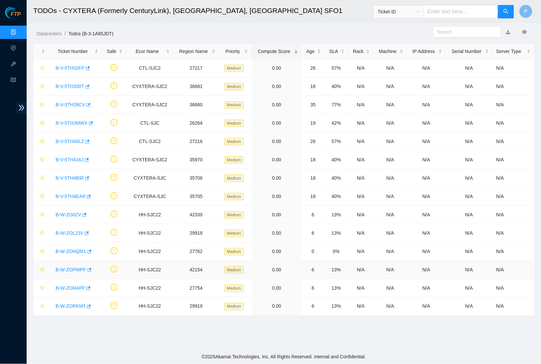
click at [75, 269] on link "B-W-ZOPWPF" at bounding box center [71, 269] width 31 height 5
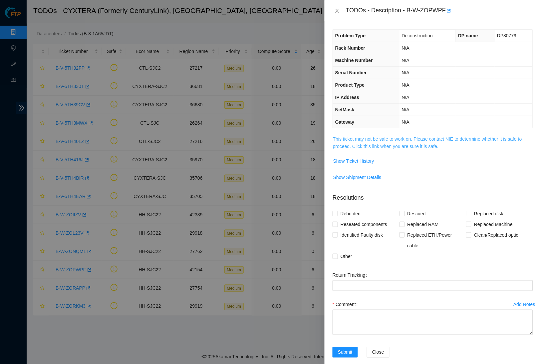
click at [397, 136] on link "This ticket may not be safe to work on. Please contact NIE to determine whether…" at bounding box center [427, 142] width 189 height 13
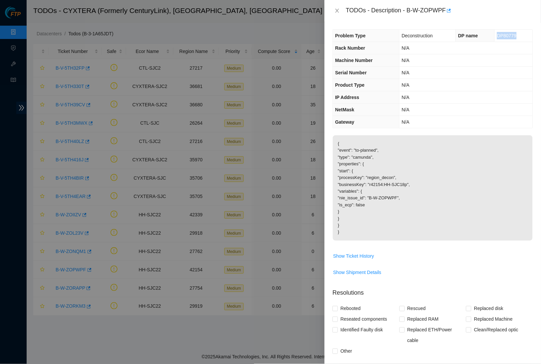
drag, startPoint x: 519, startPoint y: 35, endPoint x: 490, endPoint y: 35, distance: 28.6
click at [495, 35] on td "DP80779" at bounding box center [514, 36] width 38 height 12
drag, startPoint x: 412, startPoint y: 8, endPoint x: 449, endPoint y: 8, distance: 37.3
click at [449, 8] on div "TODOs - Description - B-W-ZOPWPF" at bounding box center [439, 10] width 187 height 11
copy div "B-W-ZOPWPF"
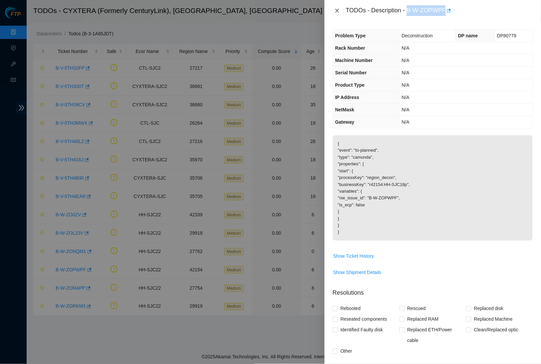
click at [337, 10] on icon "close" at bounding box center [337, 11] width 4 height 4
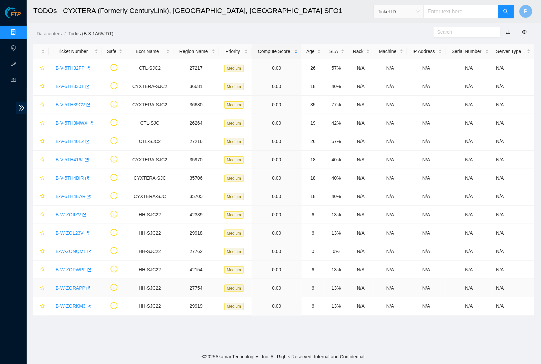
click at [70, 285] on link "B-W-ZORAPP" at bounding box center [71, 287] width 30 height 5
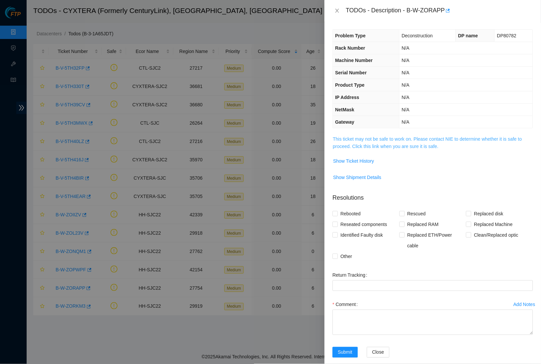
click at [372, 137] on link "This ticket may not be safe to work on. Please contact NIE to determine whether…" at bounding box center [427, 142] width 189 height 13
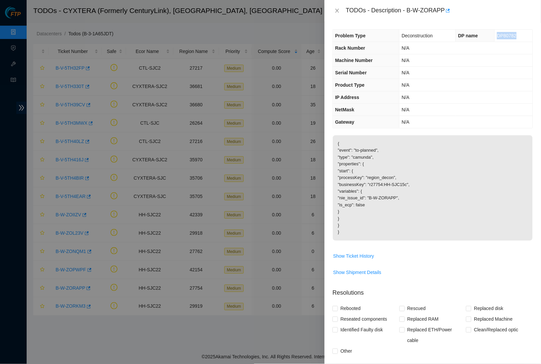
drag, startPoint x: 518, startPoint y: 37, endPoint x: 490, endPoint y: 34, distance: 28.1
click at [495, 34] on td "DP80782" at bounding box center [514, 36] width 38 height 12
copy span "DP80782"
drag, startPoint x: 411, startPoint y: 9, endPoint x: 447, endPoint y: 9, distance: 36.3
click at [447, 9] on div "TODOs - Description - B-W-ZORAPP" at bounding box center [439, 10] width 187 height 11
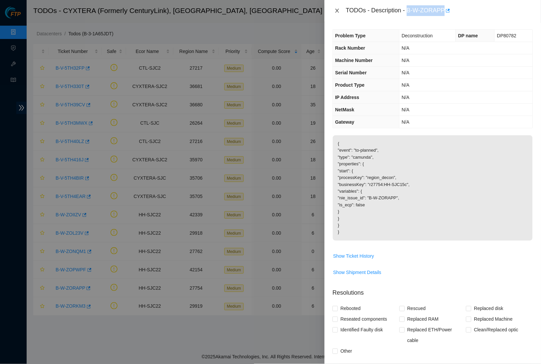
click at [335, 10] on icon "close" at bounding box center [337, 10] width 5 height 5
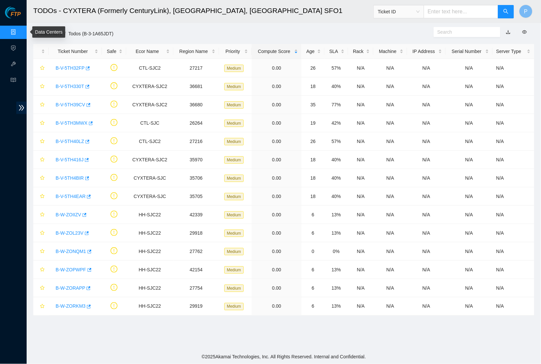
click at [19, 32] on link "Data Centers" at bounding box center [32, 32] width 27 height 5
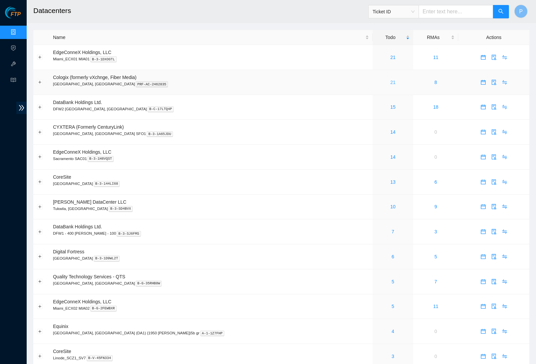
click at [390, 80] on link "21" at bounding box center [392, 82] width 5 height 5
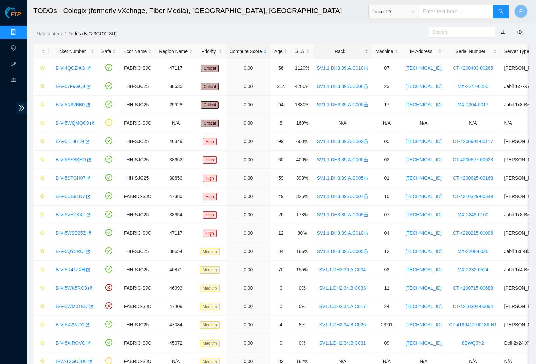
click at [345, 54] on div "Rack" at bounding box center [342, 51] width 51 height 7
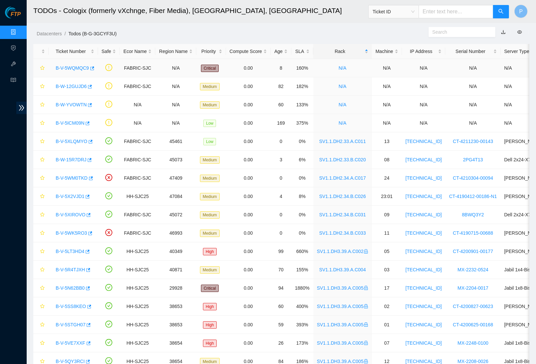
click at [70, 68] on link "B-V-5WQMQC9" at bounding box center [72, 67] width 33 height 5
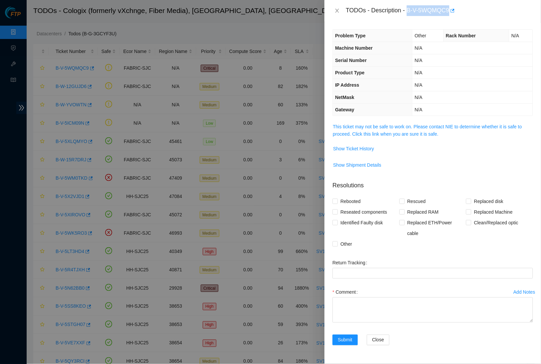
drag, startPoint x: 410, startPoint y: 9, endPoint x: 461, endPoint y: 7, distance: 51.3
click at [461, 7] on div "TODOs - Description - B-V-5WQMQC9" at bounding box center [439, 10] width 187 height 11
click at [349, 128] on span "This ticket may not be safe to work on. Please contact NIE to determine whether…" at bounding box center [433, 130] width 200 height 15
click at [349, 124] on link "This ticket may not be safe to work on. Please contact NIE to determine whether…" at bounding box center [427, 130] width 189 height 13
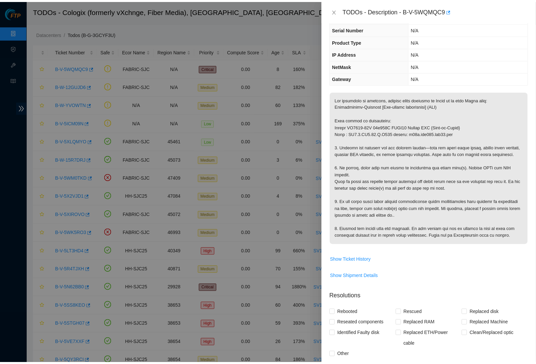
scroll to position [35, 0]
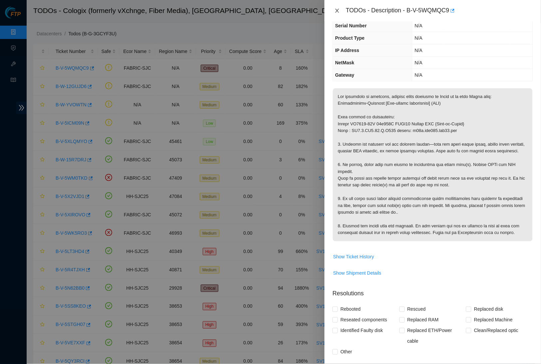
click at [337, 10] on icon "close" at bounding box center [337, 10] width 5 height 5
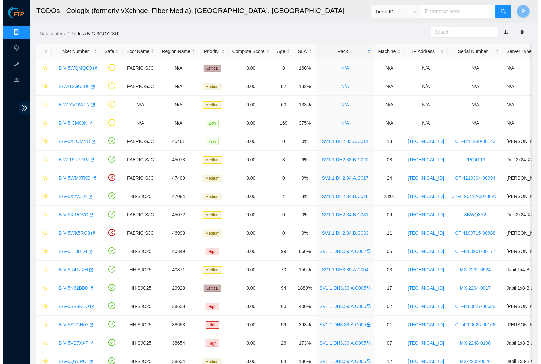
scroll to position [0, 0]
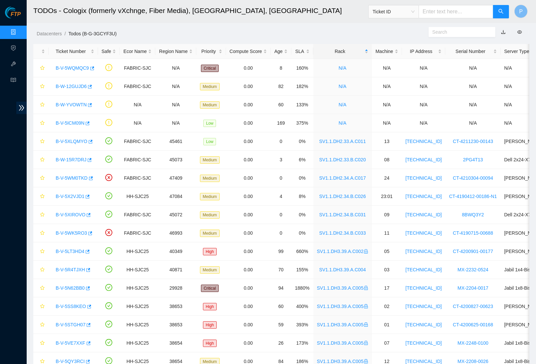
click at [299, 31] on ol "Datacenters / Todos (B-G-3GCYF3U) /" at bounding box center [223, 33] width 372 height 7
click at [82, 65] on link "B-V-5WQMQC9" at bounding box center [72, 67] width 33 height 5
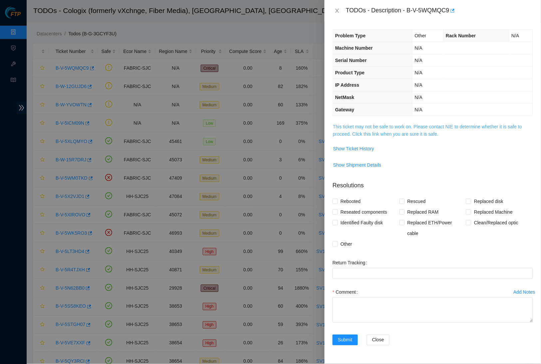
click at [378, 126] on link "This ticket may not be safe to work on. Please contact NIE to determine whether…" at bounding box center [427, 130] width 189 height 13
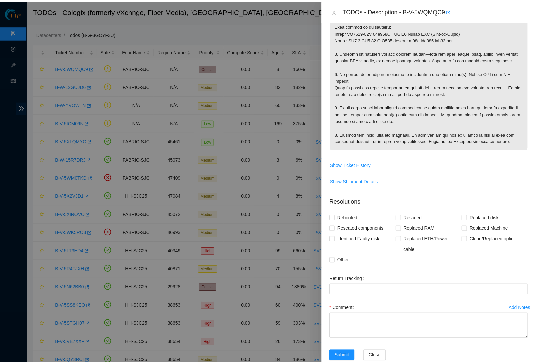
scroll to position [32, 0]
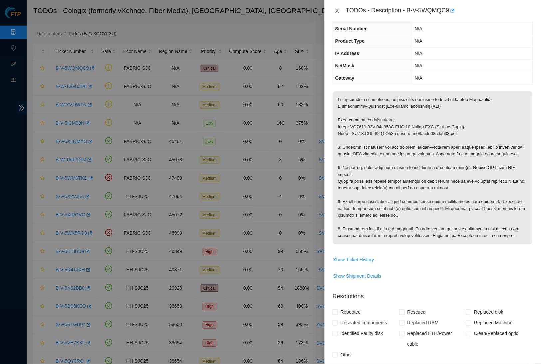
click at [339, 9] on icon "close" at bounding box center [337, 10] width 5 height 5
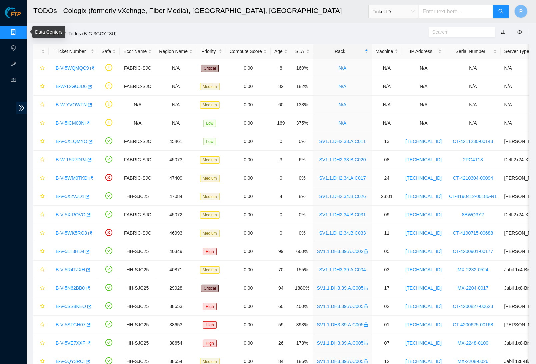
click at [19, 30] on link "Data Centers" at bounding box center [32, 32] width 27 height 5
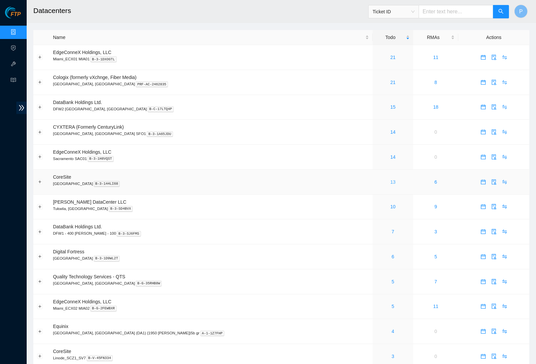
click at [390, 179] on link "13" at bounding box center [392, 181] width 5 height 5
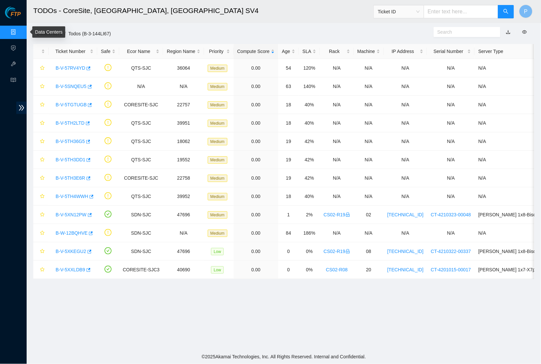
click at [19, 30] on link "Data Centers" at bounding box center [32, 32] width 27 height 5
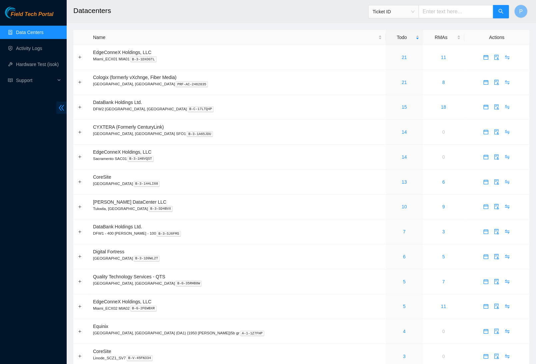
click at [60, 108] on icon "double-left" at bounding box center [61, 107] width 7 height 7
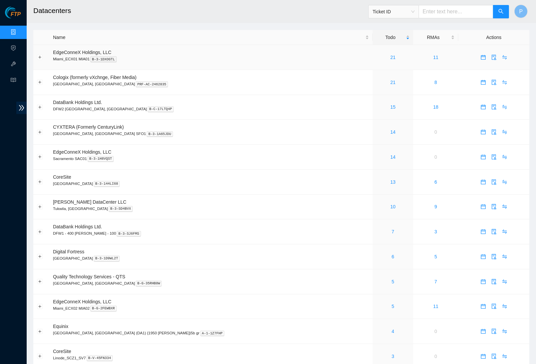
scroll to position [0, 0]
